Goal: Navigation & Orientation: Go to known website

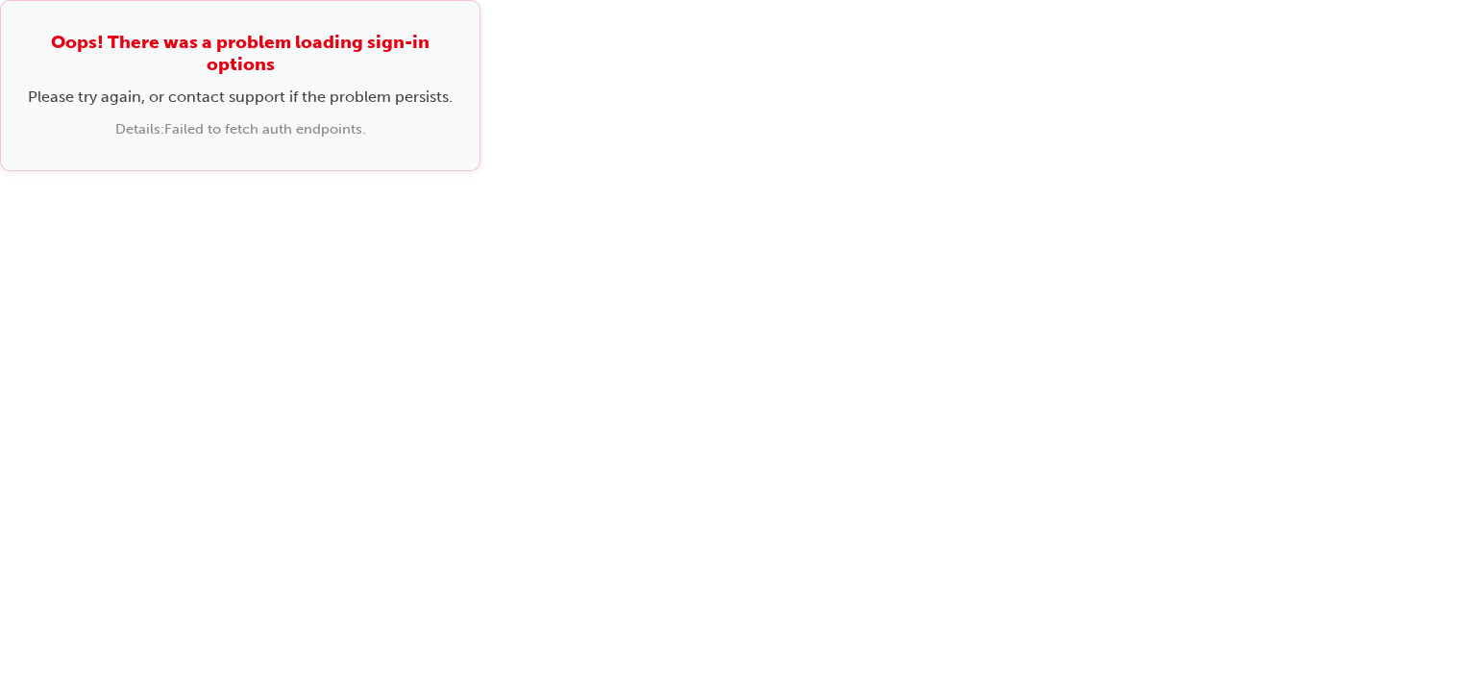
click at [998, 291] on div "Oops! There was a problem loading sign-in options Please try again, or contact …" at bounding box center [738, 338] width 1476 height 676
